Goal: Task Accomplishment & Management: Manage account settings

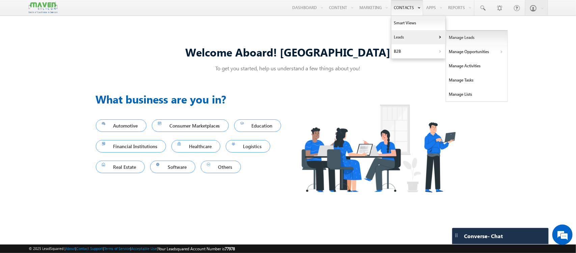
click at [482, 39] on link "Manage Leads" at bounding box center [477, 37] width 62 height 14
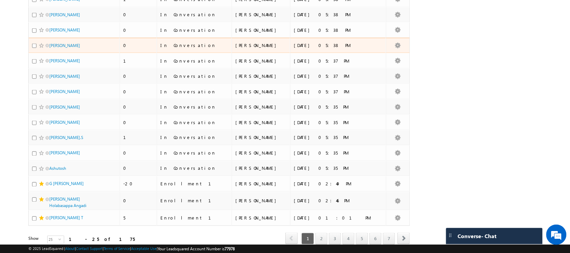
scroll to position [280, 0]
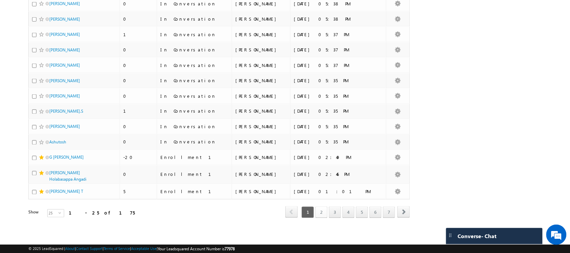
click at [323, 210] on link "2" at bounding box center [321, 211] width 12 height 11
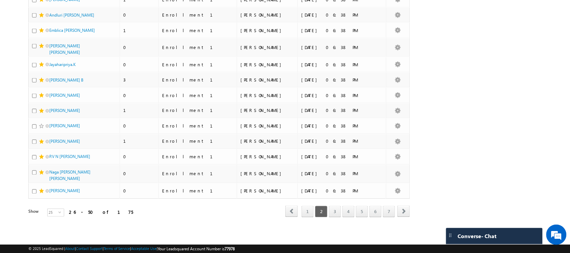
scroll to position [274, 0]
click at [331, 210] on link "3" at bounding box center [335, 211] width 12 height 11
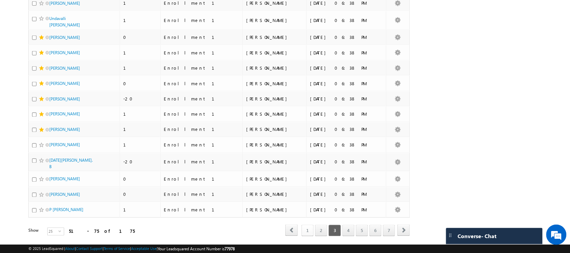
click at [307, 225] on link "1" at bounding box center [307, 230] width 12 height 11
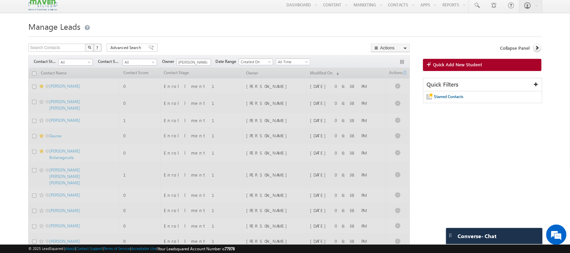
scroll to position [0, 0]
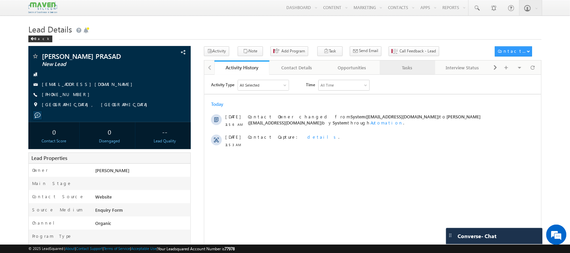
click at [397, 69] on div "Tasks" at bounding box center [407, 67] width 44 height 8
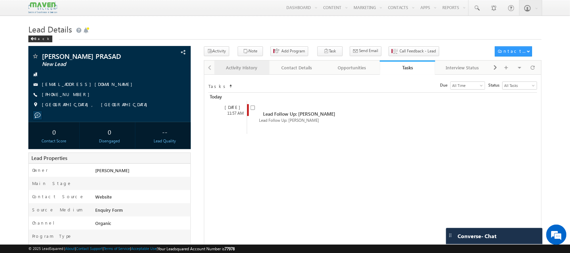
click at [252, 72] on div "Activity History" at bounding box center [242, 67] width 44 height 8
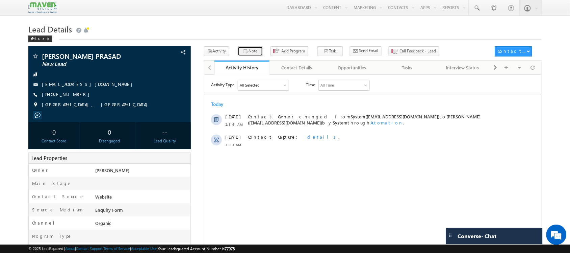
click at [238, 52] on button "Note" at bounding box center [250, 51] width 25 height 10
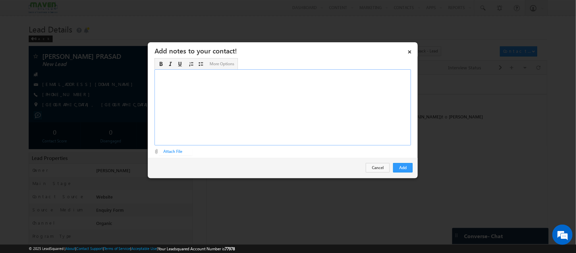
click at [323, 137] on div "Rich Text Editor, Description-inline-editor-div" at bounding box center [283, 107] width 257 height 76
click at [323, 137] on div "Btech - EEE -2024Passout ​DV Trainee -" at bounding box center [283, 107] width 257 height 76
click at [257, 74] on div "Btech - EEE -2024Passout DV Trainee - Chennai ​Native - AP" at bounding box center [283, 107] width 257 height 76
click at [226, 87] on div "Btech - EEE -2024Passout - 8.5 CGPA - JNTU K DV Trainee - Chennai ​Native - AP" at bounding box center [283, 107] width 257 height 76
click at [220, 85] on div "Btech - EEE -2024Passout - 8.5 CGPA - JNTU K DV Trainee - Chennai Native - AP p…" at bounding box center [283, 107] width 257 height 76
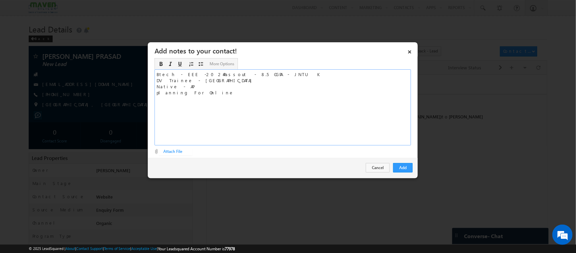
click at [214, 81] on div "Btech - EEE -2024Passout - 8.5 CGPA - JNTU K DV Trainee - Chennai Native - AP p…" at bounding box center [283, 107] width 257 height 76
click at [402, 165] on button "Add" at bounding box center [403, 167] width 20 height 9
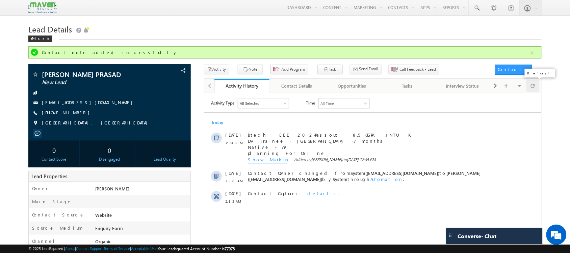
click at [534, 87] on span at bounding box center [533, 86] width 4 height 12
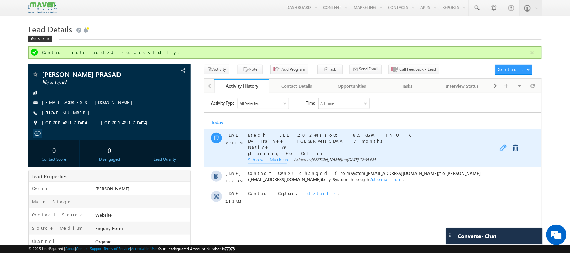
click at [505, 144] on link at bounding box center [503, 147] width 8 height 7
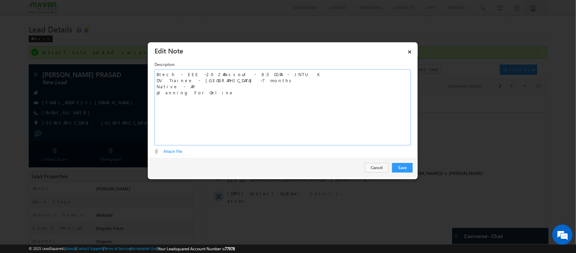
click at [264, 101] on div "Btech - EEE -2024Passout - 8.5 CGPA - JNTU K DV Trainee - Chennai -7 months Nat…" at bounding box center [283, 107] width 257 height 76
click at [218, 93] on div "Btech - EEE -2024Passout - 8.5 CGPA - JNTU K DV Trainee - Chennai -7 months Nat…" at bounding box center [283, 107] width 257 height 76
click at [245, 78] on div "Btech - EEE -2024Passout - 8.5 CGPA - JNTU K DV Trainee - Chennai -7 months Nat…" at bounding box center [283, 107] width 257 height 76
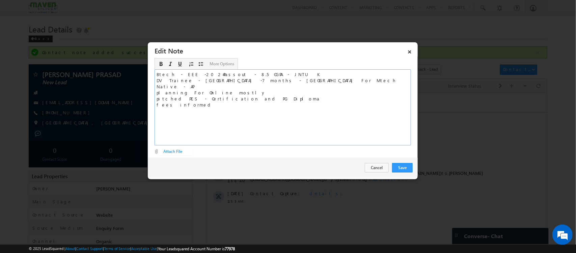
click at [235, 80] on div "Btech - EEE -2024Passout - 8.5 CGPA - JNTU K DV Trainee - Chennai -7 months - N…" at bounding box center [283, 107] width 257 height 76
click at [204, 108] on div "Btech - EEE -2024Passout - 8.5 CGPA - JNTU K DV Trainee - Chennai -7 months - N…" at bounding box center [283, 107] width 257 height 76
click at [268, 97] on div "Btech - EEE -2024Passout - 8.5 CGPA - JNTU K DV Trainee - Chennai -7 months - N…" at bounding box center [283, 107] width 257 height 76
click at [406, 166] on button "Save" at bounding box center [402, 167] width 21 height 9
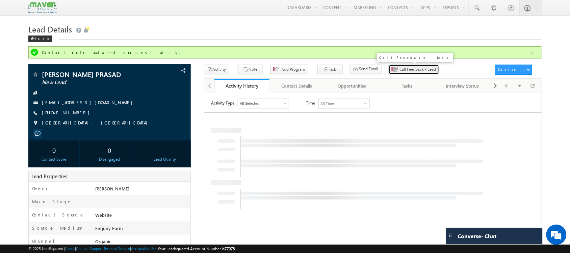
click at [403, 66] on button "Call Feedback - Lead" at bounding box center [414, 69] width 51 height 10
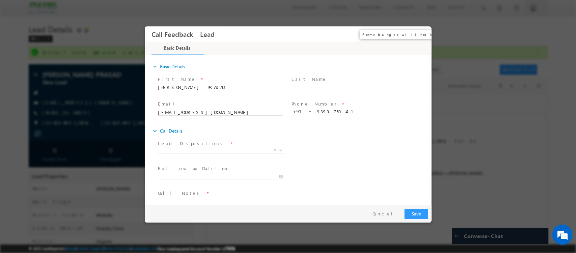
click at [423, 30] on button "×" at bounding box center [421, 34] width 11 height 12
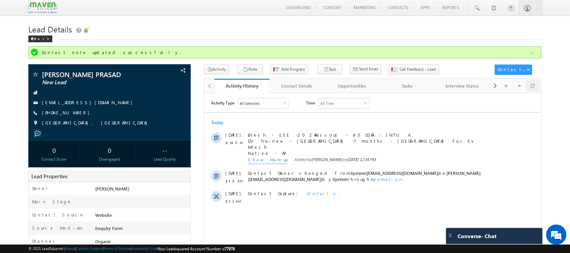
click at [531, 90] on span at bounding box center [533, 86] width 4 height 12
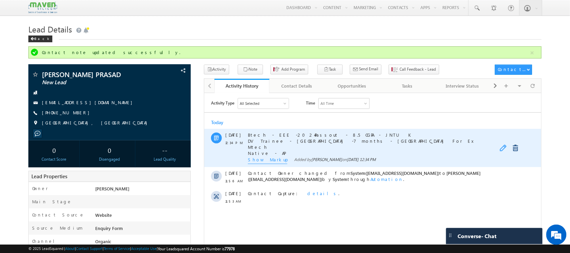
click at [503, 149] on link at bounding box center [503, 147] width 8 height 7
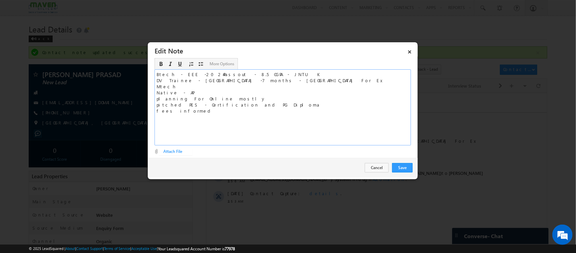
click at [306, 117] on div "Btech - EEE -2024Passout - 8.5 CGPA - JNTU K DV Trainee - Chennai -7 months - N…" at bounding box center [283, 107] width 257 height 76
click at [276, 73] on div "Btech - EEE -2024Passout - 8.5 CGPA - JNTU K DV Trainee - Chennai -7 months - N…" at bounding box center [283, 107] width 257 height 76
click at [285, 80] on div "Btech - EEE -2024Passout - 8.5 CGPA - JNTU K - Chennai DV Trainee - Chennai -7 …" at bounding box center [283, 107] width 257 height 76
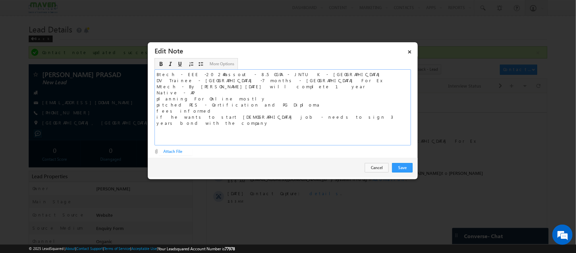
click at [179, 80] on div "Btech - EEE -2024Passout - 8.5 CGPA - JNTU K - Chennai DV Trainee - Chennai -7 …" at bounding box center [283, 107] width 257 height 76
click at [400, 168] on button "Save" at bounding box center [402, 167] width 21 height 9
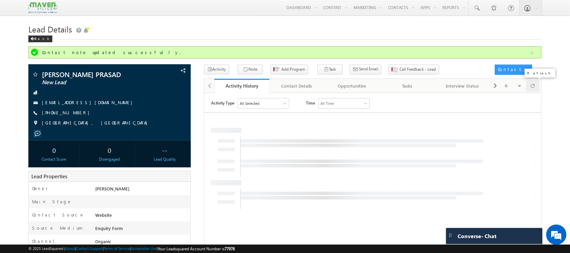
click at [533, 85] on span at bounding box center [533, 86] width 4 height 12
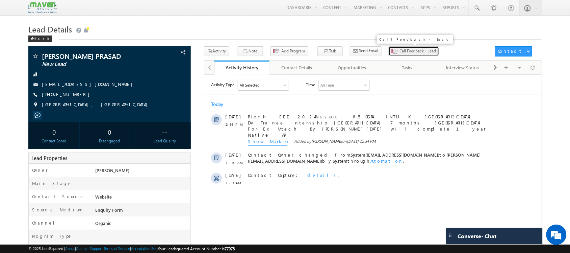
click at [400, 51] on span "Call Feedback - Lead" at bounding box center [418, 51] width 36 height 6
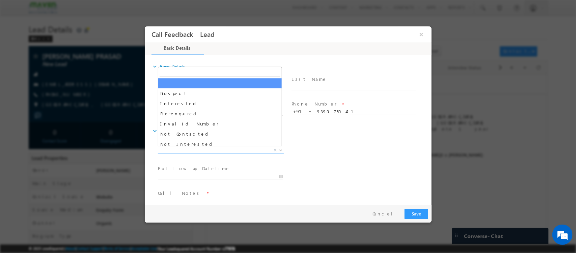
click at [233, 152] on span "X" at bounding box center [221, 150] width 126 height 7
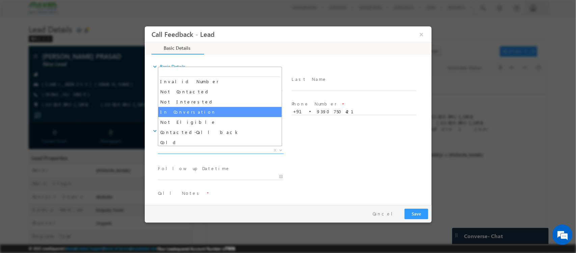
select select "In Conversation"
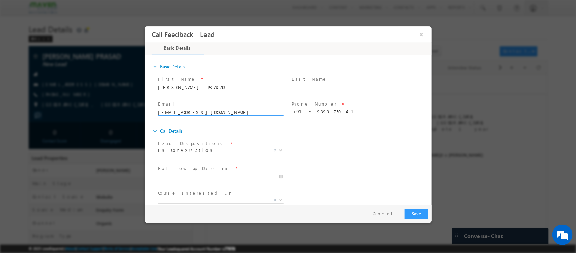
scroll to position [36, 0]
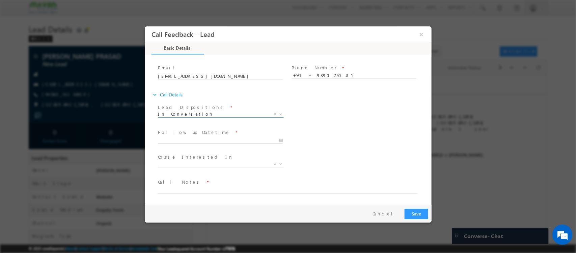
click at [233, 144] on span at bounding box center [220, 146] width 125 height 7
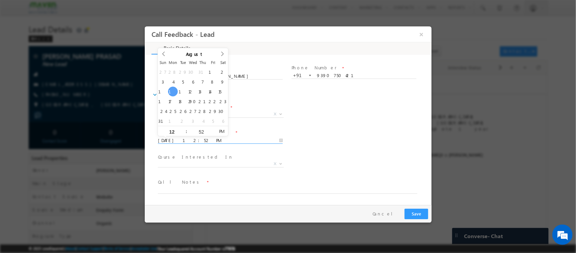
click at [228, 140] on input "11/08/2025 12:52 PM" at bounding box center [220, 140] width 125 height 7
type input "12/08/2025 1:52 PM"
type input "01"
click at [182, 127] on span at bounding box center [183, 128] width 5 height 5
type input "12/08/2025 2:52 PM"
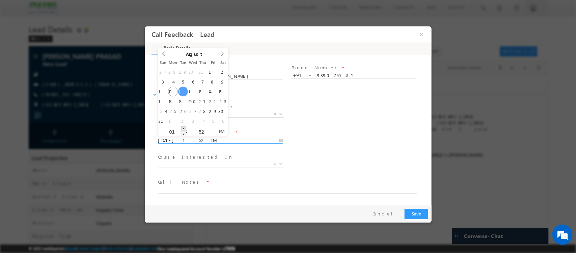
type input "02"
click at [182, 127] on span at bounding box center [183, 128] width 5 height 5
type input "12/08/2025 3:52 PM"
type input "03"
click at [182, 127] on span at bounding box center [183, 128] width 5 height 5
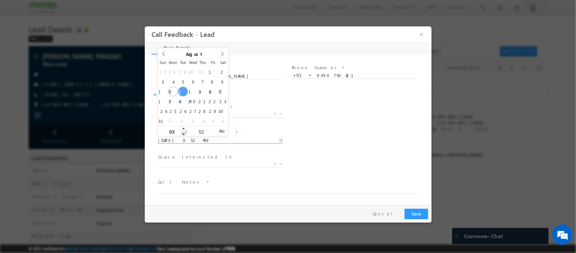
type input "12/08/2025 2:52 PM"
type input "02"
click at [183, 133] on span at bounding box center [183, 133] width 5 height 5
type input "12/08/2025 2:53 PM"
type input "53"
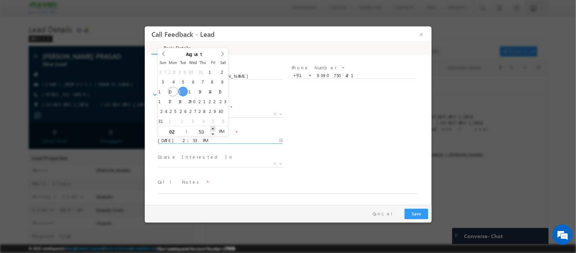
click at [213, 129] on span at bounding box center [212, 128] width 5 height 5
type input "12/08/2025 2:54 PM"
type input "54"
click at [213, 129] on span at bounding box center [212, 128] width 5 height 5
type input "12/08/2025 2:55 PM"
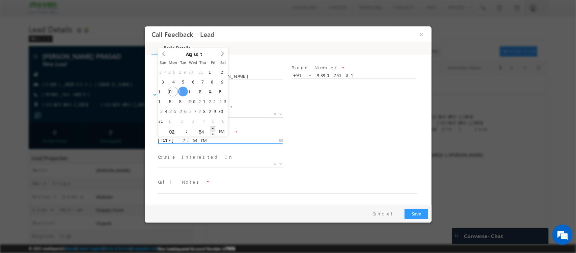
type input "55"
click at [213, 129] on span at bounding box center [212, 128] width 5 height 5
type input "12/08/2025 2:56 PM"
type input "56"
click at [213, 129] on span at bounding box center [212, 128] width 5 height 5
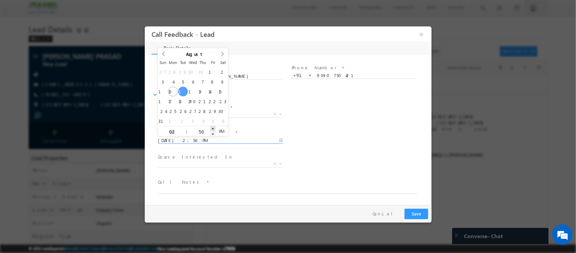
type input "12/08/2025 2:57 PM"
type input "57"
click at [213, 129] on span at bounding box center [212, 128] width 5 height 5
type input "12/08/2025 2:58 PM"
type input "58"
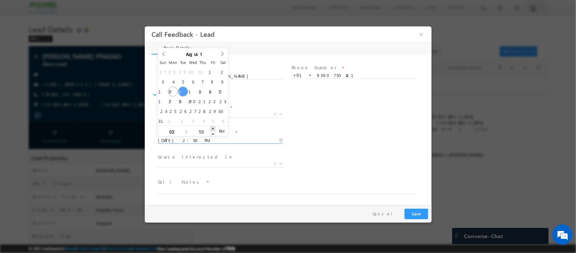
click at [213, 129] on span at bounding box center [212, 128] width 5 height 5
type input "12/08/2025 2:59 PM"
type input "59"
click at [213, 129] on span at bounding box center [212, 128] width 5 height 5
type input "12/08/2025 3:00 PM"
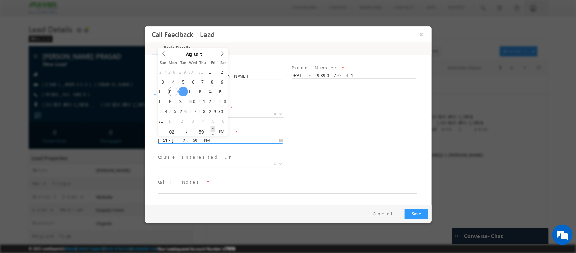
type input "03"
type input "00"
click at [213, 129] on span at bounding box center [212, 128] width 5 height 5
click at [214, 147] on span at bounding box center [220, 146] width 125 height 7
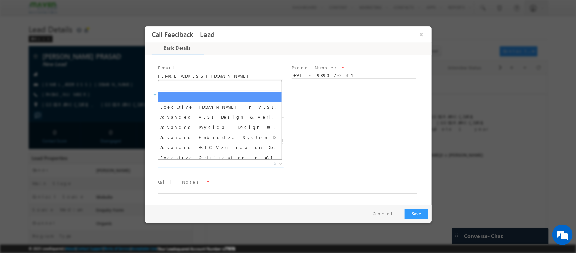
click at [212, 160] on span "X" at bounding box center [221, 163] width 126 height 7
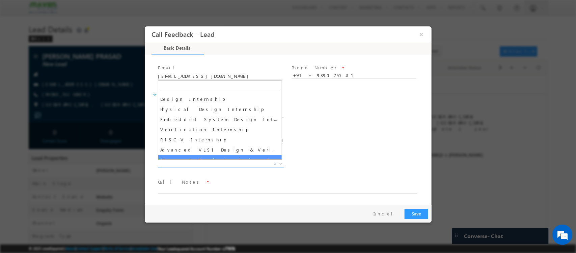
scroll to position [84, 0]
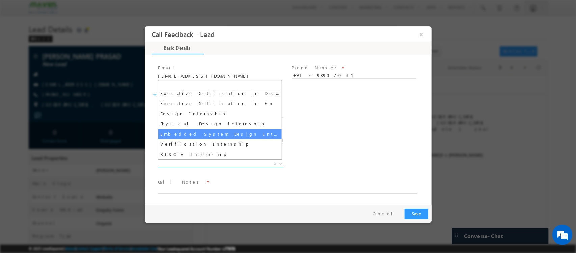
click at [349, 152] on div "Course Interested In * Executive M.Tech in VLSI Design Advanced VLSI Design & V…" at bounding box center [293, 164] width 275 height 25
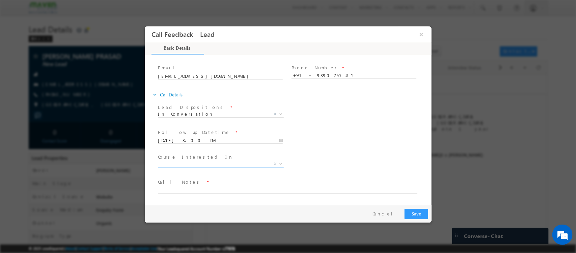
click at [233, 162] on span "X" at bounding box center [221, 163] width 126 height 7
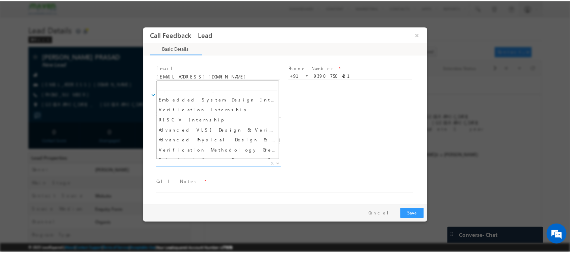
scroll to position [0, 0]
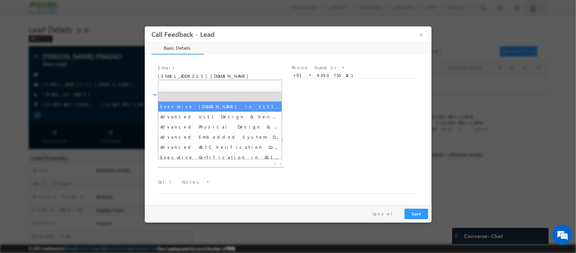
select select "Executive [DOMAIN_NAME] in VLSI Design"
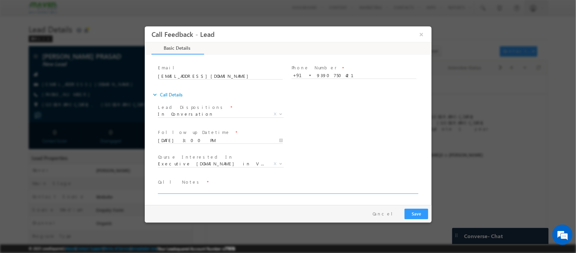
click at [257, 186] on textarea at bounding box center [288, 190] width 260 height 8
type textarea "short term Mtech pitched"
click at [417, 215] on button "Save" at bounding box center [416, 213] width 24 height 10
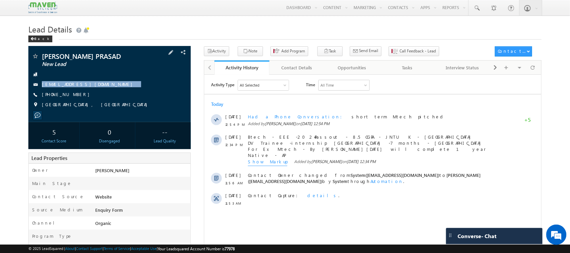
drag, startPoint x: 91, startPoint y: 80, endPoint x: 98, endPoint y: 93, distance: 14.3
click at [98, 93] on div "[PERSON_NAME] PRASAD New Lead [EMAIL_ADDRESS][DOMAIN_NAME] [PHONE_NUMBER]" at bounding box center [109, 82] width 155 height 59
copy div "[EMAIL_ADDRESS][DOMAIN_NAME]"
drag, startPoint x: 134, startPoint y: 54, endPoint x: 50, endPoint y: 51, distance: 84.1
click at [50, 51] on div "[PERSON_NAME] PRASAD New Lead [EMAIL_ADDRESS][DOMAIN_NAME]" at bounding box center [109, 84] width 162 height 76
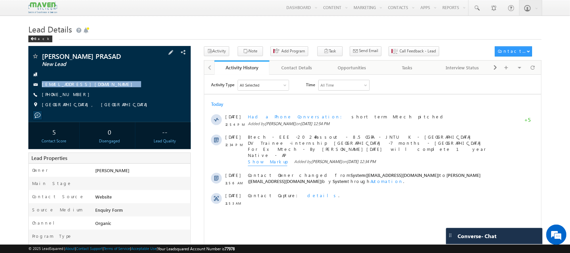
copy div "[PERSON_NAME] PRASAD"
click at [70, 84] on link "[EMAIL_ADDRESS][DOMAIN_NAME]" at bounding box center [89, 84] width 94 height 6
drag, startPoint x: 81, startPoint y: 97, endPoint x: 80, endPoint y: 101, distance: 4.8
click at [80, 101] on div "[PERSON_NAME] PRASAD New Lead [EMAIL_ADDRESS][DOMAIN_NAME] [PHONE_NUMBER]" at bounding box center [109, 82] width 155 height 59
copy div "[PHONE_NUMBER]"
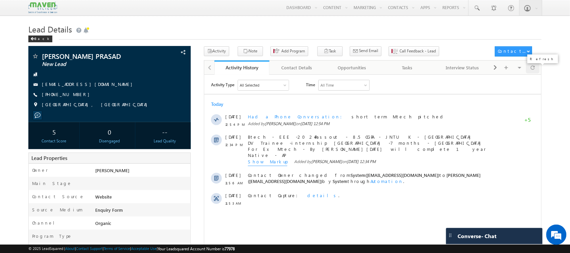
click at [537, 73] on div at bounding box center [532, 67] width 13 height 12
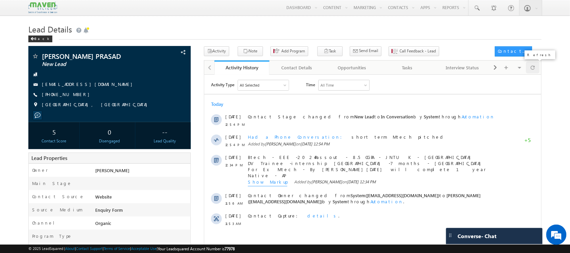
click at [539, 66] on div at bounding box center [532, 67] width 13 height 12
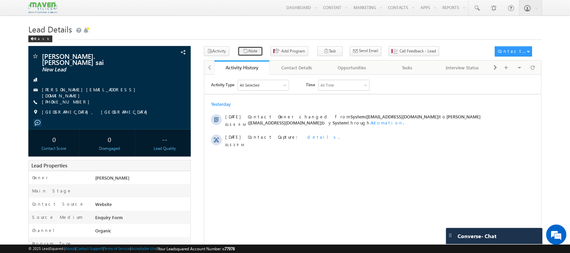
click at [252, 53] on button "Note" at bounding box center [250, 51] width 25 height 10
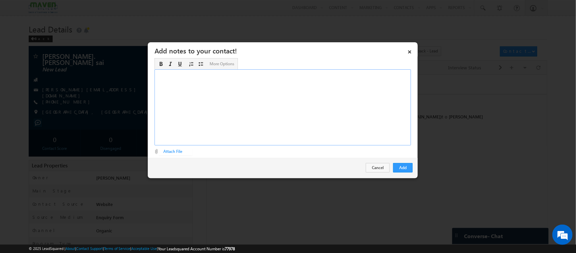
click at [283, 112] on div "Rich Text Editor, Description-inline-editor-div" at bounding box center [283, 107] width 257 height 76
click at [270, 78] on div "Btech - EEE-2025 Passout no work exp" at bounding box center [283, 107] width 257 height 76
click at [262, 76] on div "Btech - EEE-2025 Passout no work exp" at bounding box center [283, 107] width 257 height 76
click at [202, 76] on div "Btech - EEE-2025 Passout - JNTUH - 64% no work exp" at bounding box center [283, 107] width 257 height 76
click at [184, 82] on div "Btech - EEE-2025 Passout - JNTUH - 64% no work exp" at bounding box center [283, 107] width 257 height 76
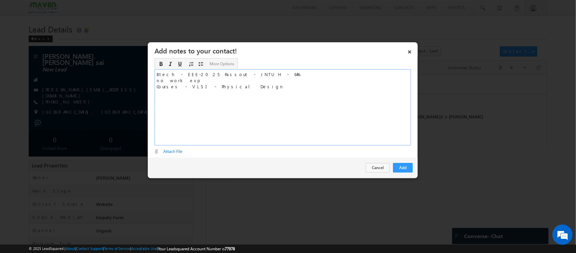
click at [233, 92] on div "Btech - EEE-2025 Passout - JNTUH - 64% no work exp Courses - VLSI - Physical De…" at bounding box center [283, 107] width 257 height 76
click at [247, 91] on div "Btech - EEE-2025 Passout - JNTUH - 64% no work exp Courses - VLSI - Physical De…" at bounding box center [283, 107] width 257 height 76
click at [207, 100] on div "Btech - EEE-2025 Passout - JNTUH - 64% no work exp Courses - VLSI - Physical De…" at bounding box center [283, 107] width 257 height 76
click at [216, 97] on div "Btech - EEE-2025 Passout - JNTUH - 64% no work exp Courses - VLSI - Physical De…" at bounding box center [283, 107] width 257 height 76
click at [200, 107] on div "Btech - EEE-2025 Passout - JNTUH - 64% no work exp Courses - VLSI - Physical De…" at bounding box center [283, 107] width 257 height 76
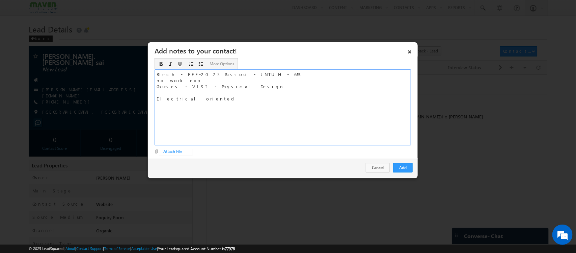
click at [213, 101] on div "Btech - EEE-2025 Passout - JNTUH - 64% no work exp Courses - VLSI - Physical De…" at bounding box center [283, 107] width 257 height 76
click at [225, 96] on div "Btech - EEE-2025 Passout - JNTUH - 64% no work exp Courses - VLSI - Physical De…" at bounding box center [283, 107] width 257 height 76
click at [252, 97] on div "Btech - EEE-2025 Passout - JNTUH - 64% no work exp Courses - VLSI - Physical De…" at bounding box center [283, 107] width 257 height 76
click at [225, 102] on div "Btech - EEE-2025 Passout - JNTUH - 64% no work exp Courses - VLSI - Physical De…" at bounding box center [283, 107] width 257 height 76
click at [258, 72] on div "Btech - EEE-2025 Passout - JNTUH - 64% no work exp Courses - VLSI - Physical De…" at bounding box center [283, 107] width 257 height 76
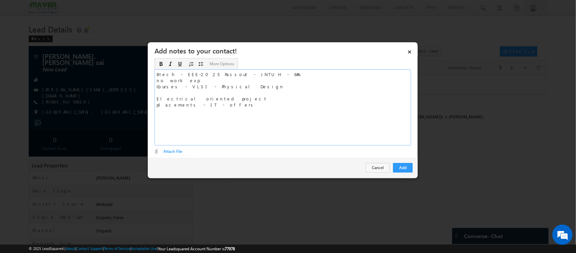
click at [212, 107] on div "Btech - EEE-2025 Passout - JNTUH - 64% no work exp Courses - VLSI - Physical De…" at bounding box center [283, 107] width 257 height 76
click at [403, 166] on button "Add" at bounding box center [403, 167] width 20 height 9
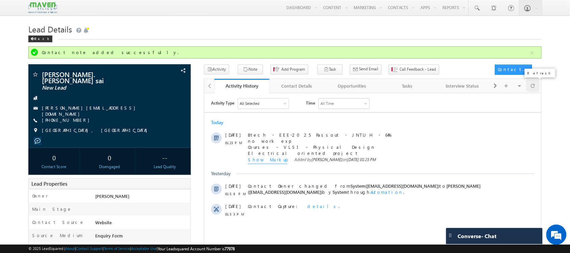
click at [535, 88] on div at bounding box center [532, 86] width 13 height 12
click at [536, 84] on div at bounding box center [532, 86] width 13 height 12
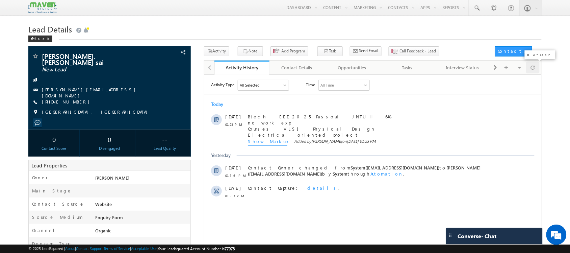
click at [531, 68] on span at bounding box center [533, 67] width 4 height 12
click at [534, 70] on span at bounding box center [533, 67] width 4 height 12
